Goal: Transaction & Acquisition: Purchase product/service

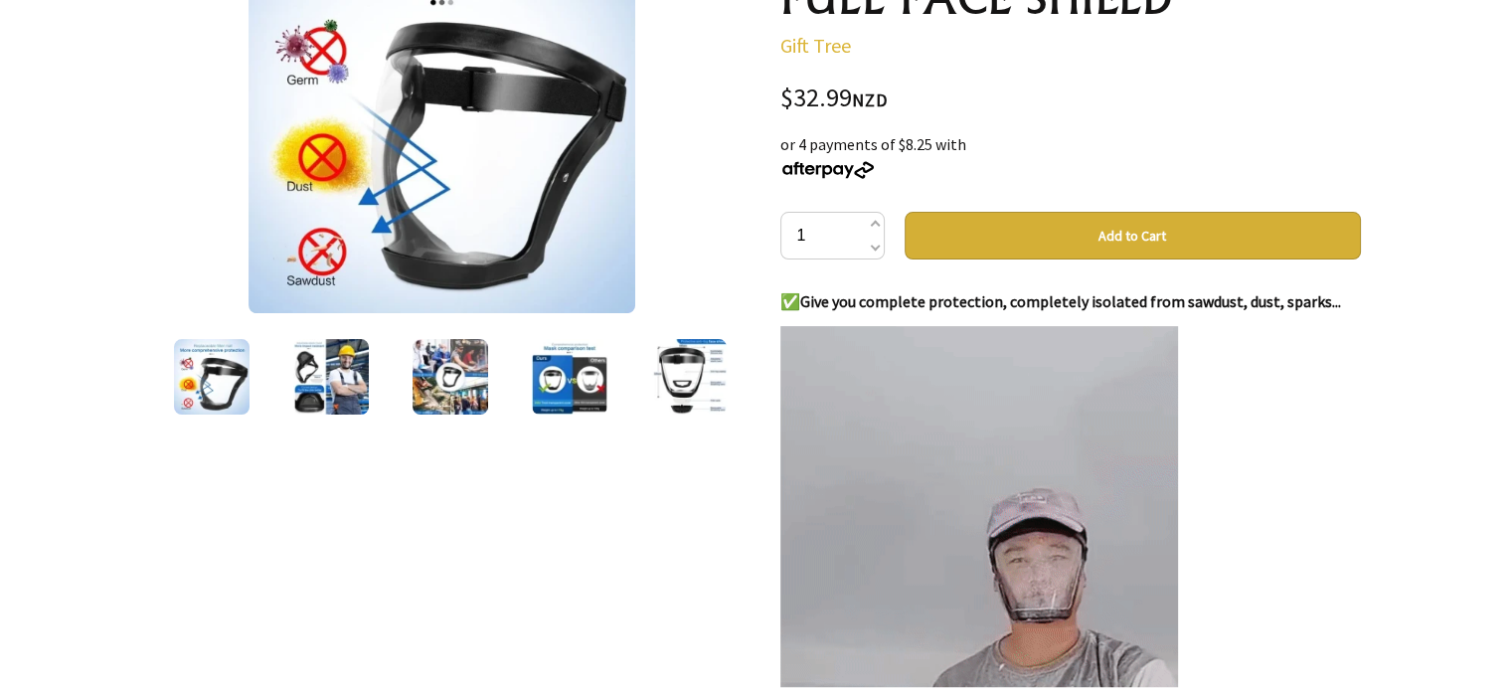
scroll to position [298, 0]
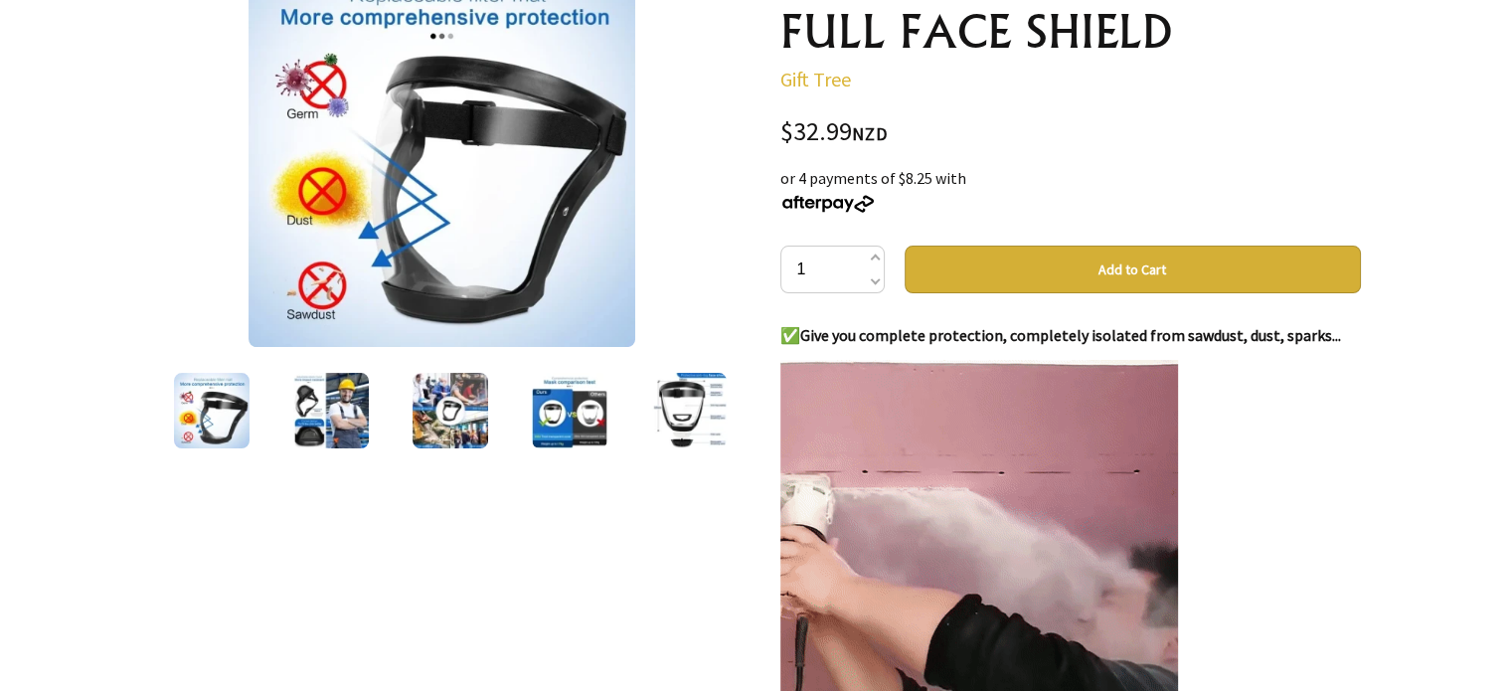
click at [344, 400] on img at bounding box center [331, 411] width 76 height 76
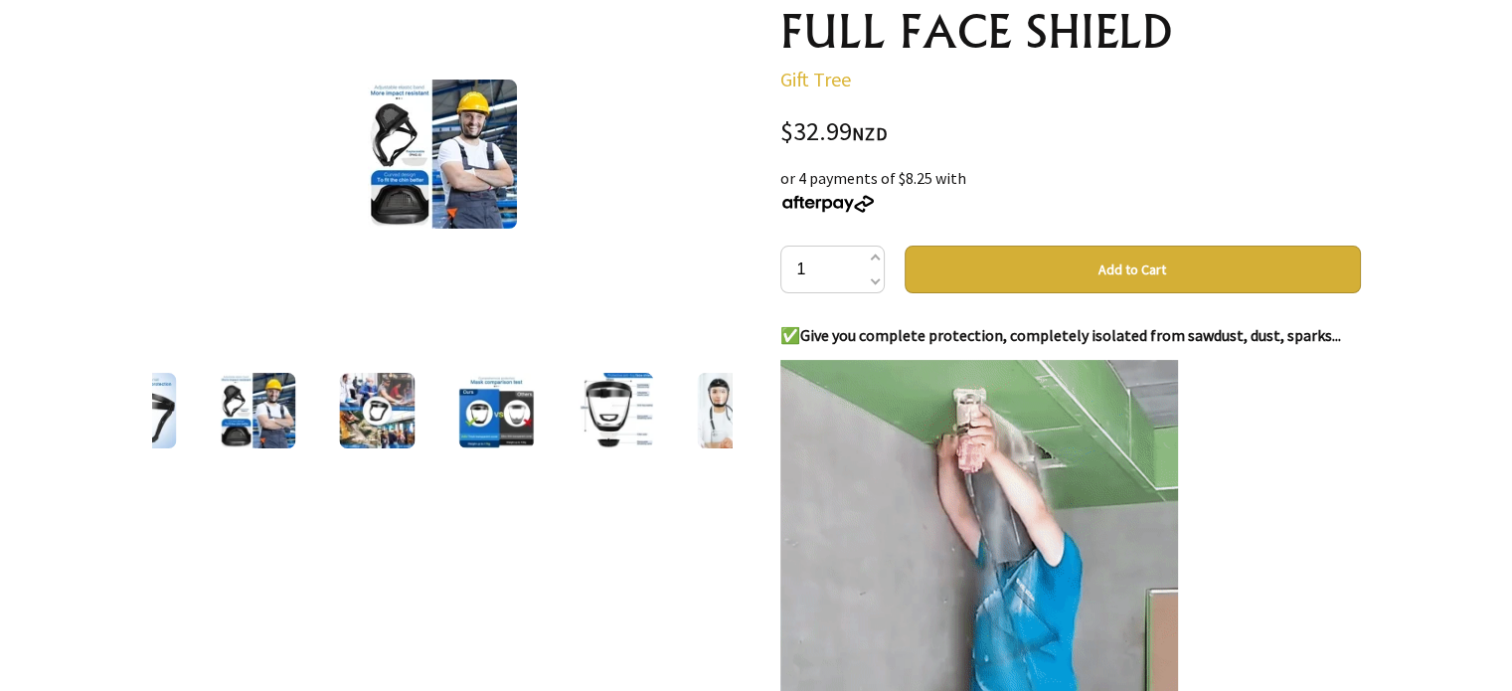
click at [390, 405] on img at bounding box center [377, 411] width 76 height 76
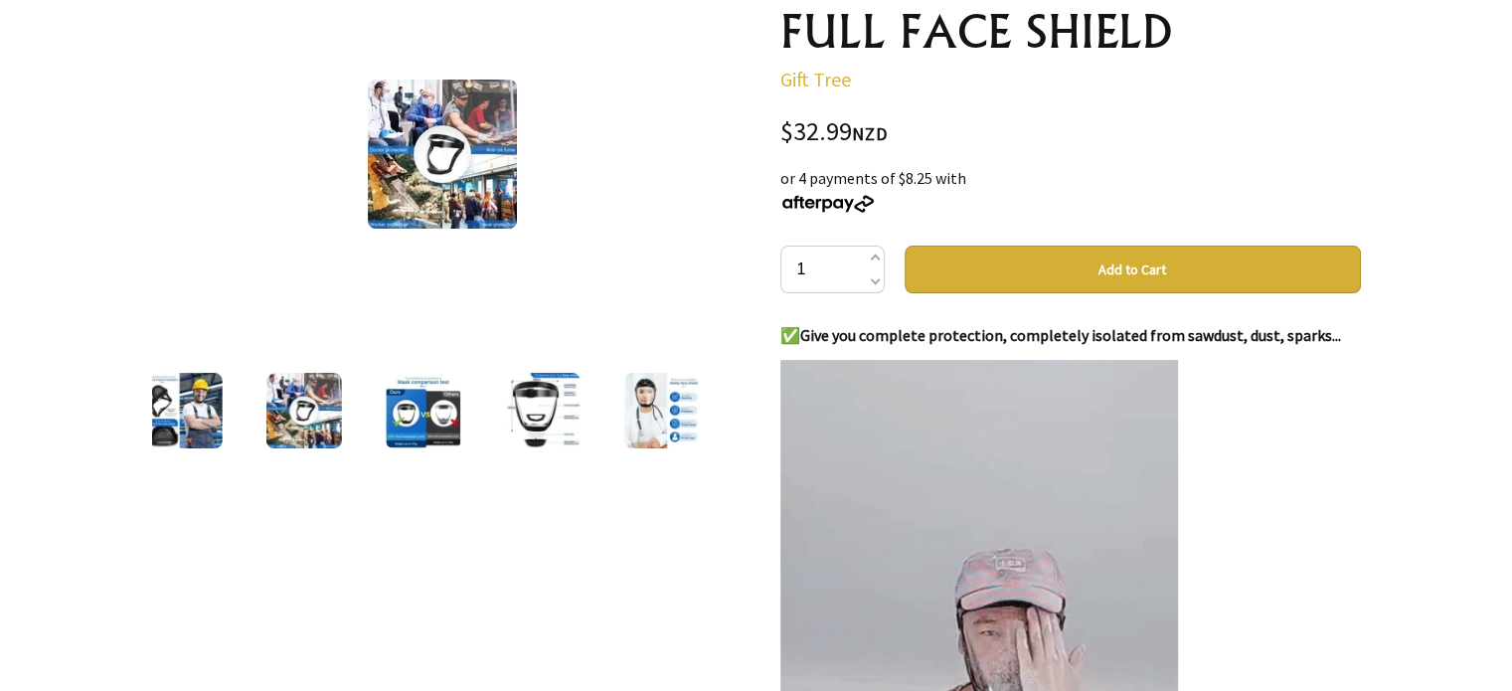
click at [540, 399] on img at bounding box center [542, 411] width 76 height 76
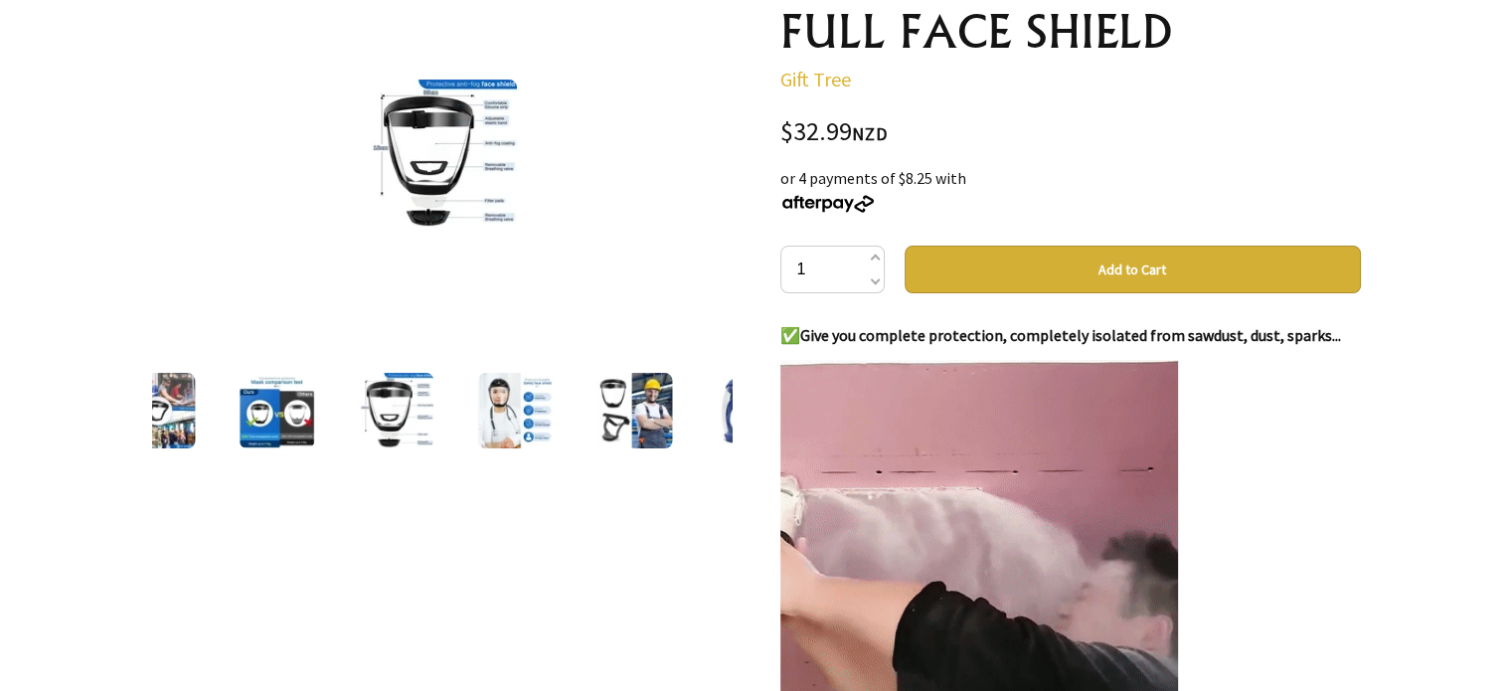
click at [542, 402] on img at bounding box center [515, 411] width 76 height 76
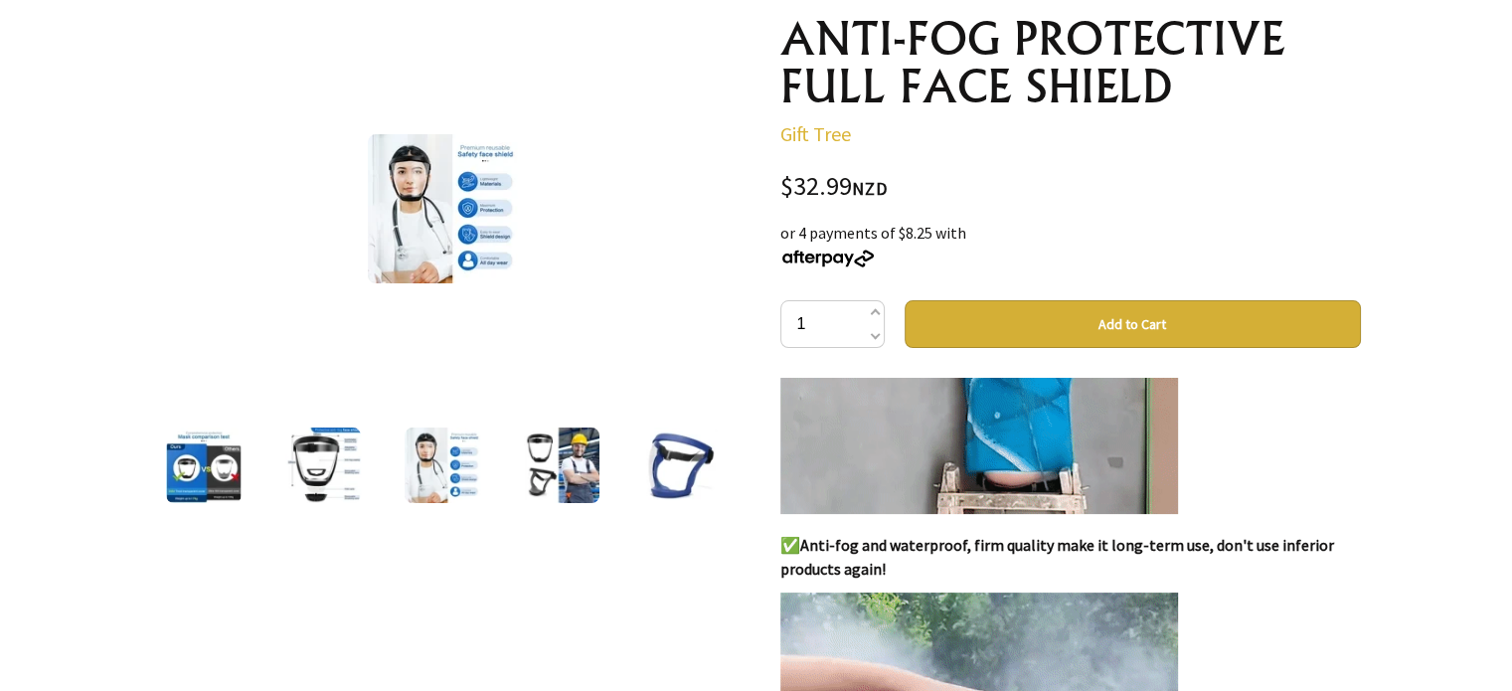
scroll to position [199, 0]
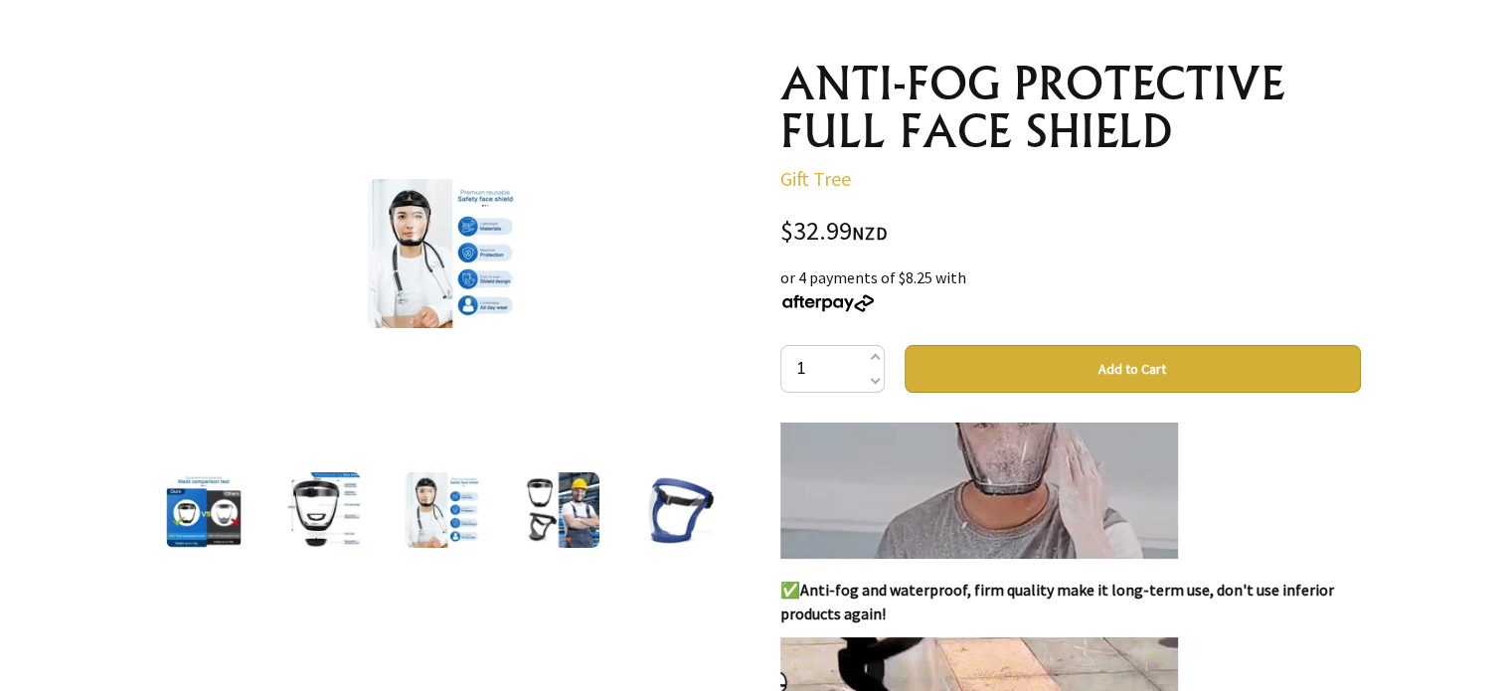
click at [1130, 361] on button "Add to Cart" at bounding box center [1133, 369] width 456 height 48
